Goal: Find specific page/section

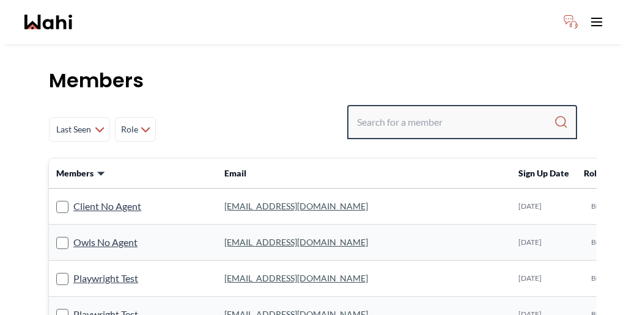
click at [431, 111] on input "Search input" at bounding box center [455, 122] width 197 height 22
paste input "stannette"
type input "stannette"
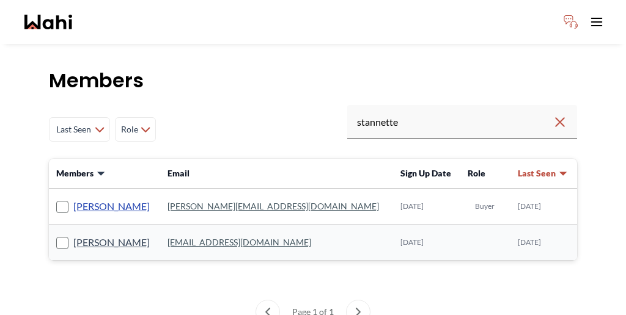
click at [104, 199] on link "[PERSON_NAME]" at bounding box center [111, 207] width 76 height 16
